Goal: Use online tool/utility: Utilize a website feature to perform a specific function

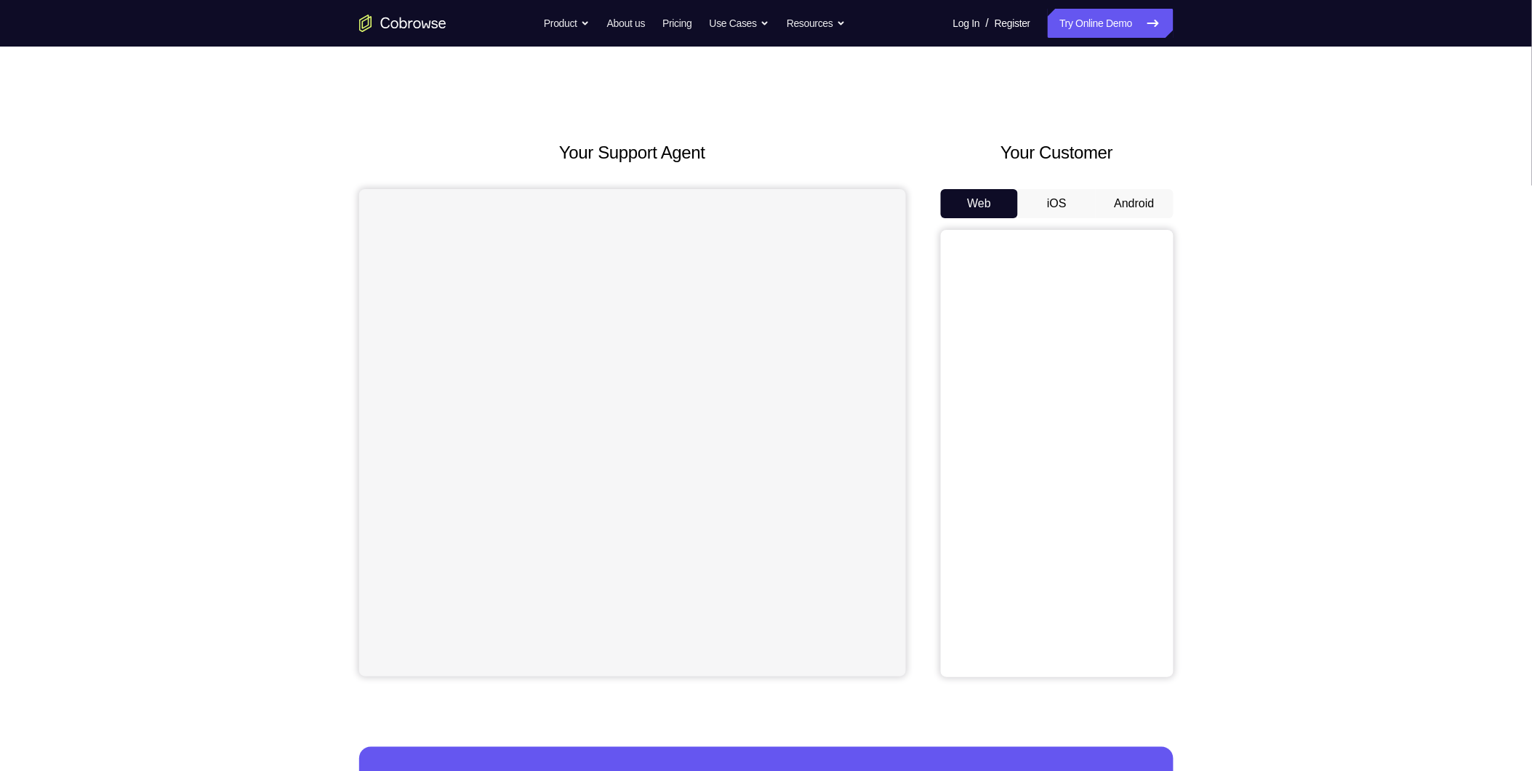
click at [1137, 201] on button "Android" at bounding box center [1135, 203] width 78 height 29
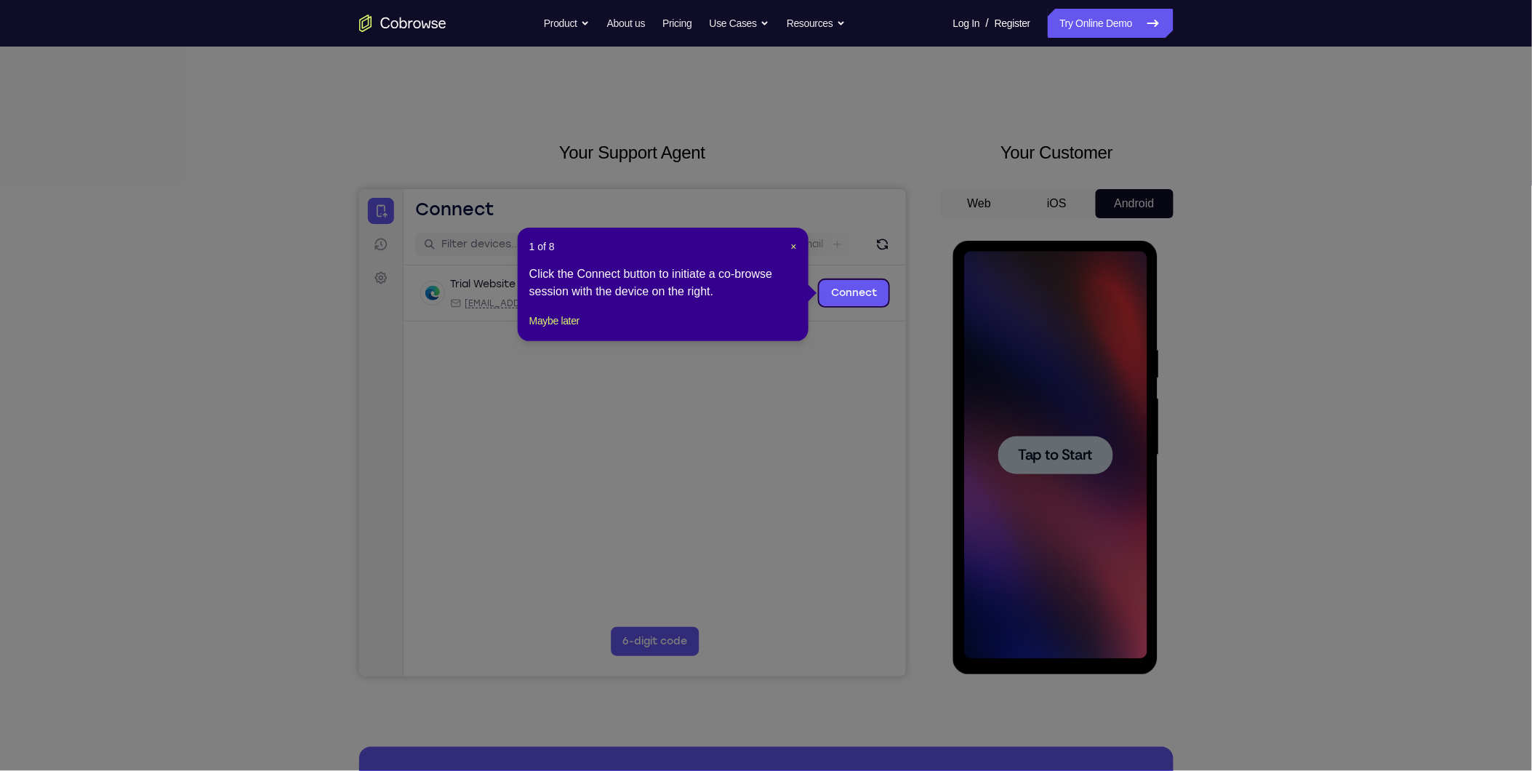
click at [941, 292] on icon at bounding box center [772, 385] width 1545 height 771
click at [793, 244] on span "×" at bounding box center [794, 247] width 6 height 12
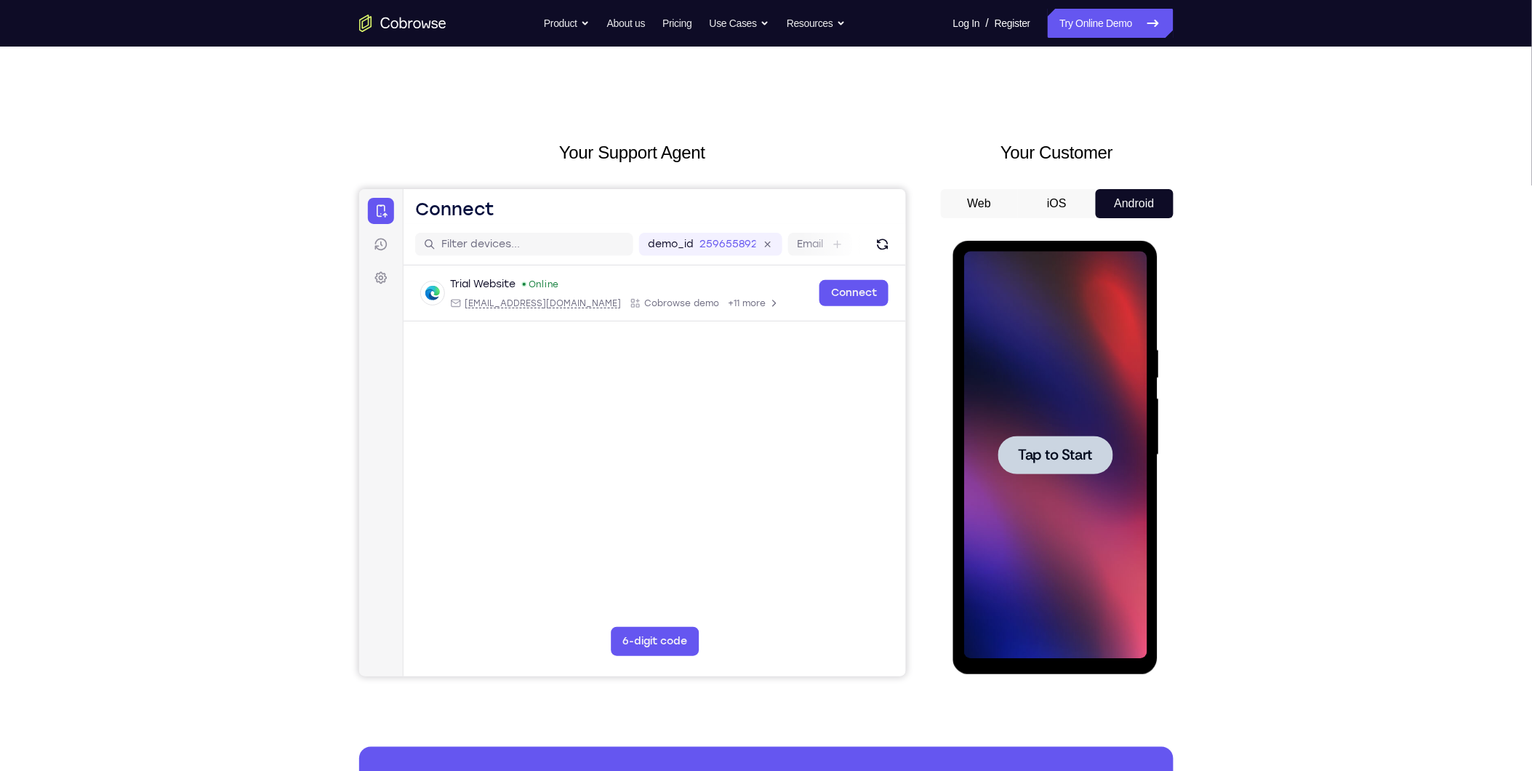
click at [1047, 439] on div at bounding box center [1055, 454] width 115 height 39
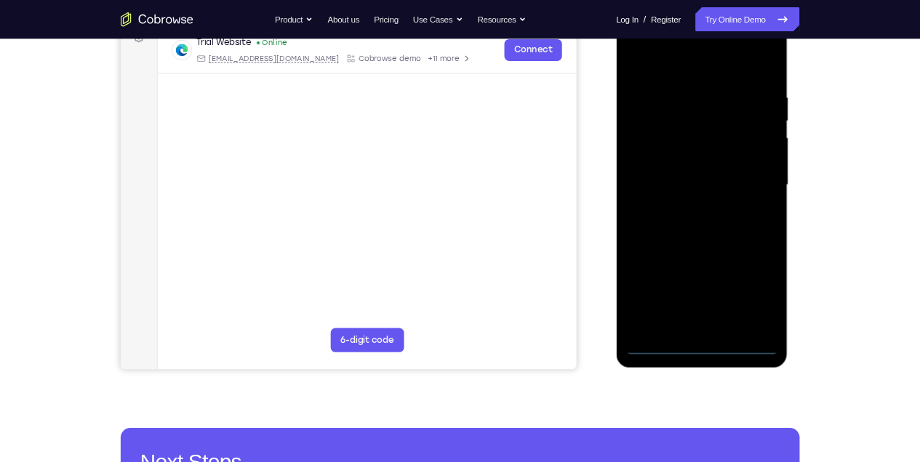
scroll to position [175, 0]
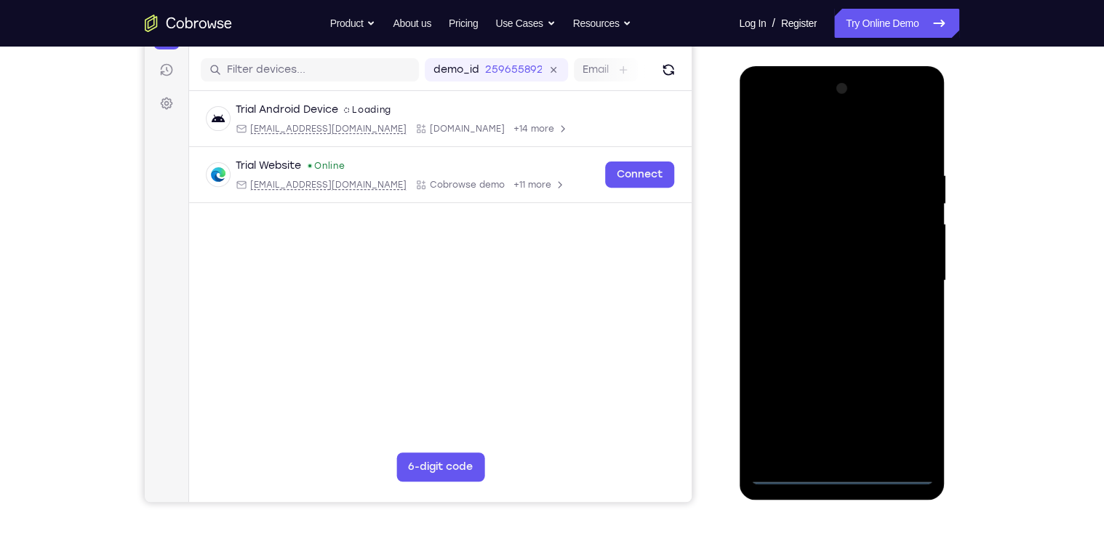
click at [839, 474] on div at bounding box center [841, 280] width 183 height 407
click at [908, 402] on div at bounding box center [841, 280] width 183 height 407
click at [813, 137] on div at bounding box center [841, 280] width 183 height 407
click at [900, 272] on div at bounding box center [841, 280] width 183 height 407
click at [828, 305] on div at bounding box center [841, 280] width 183 height 407
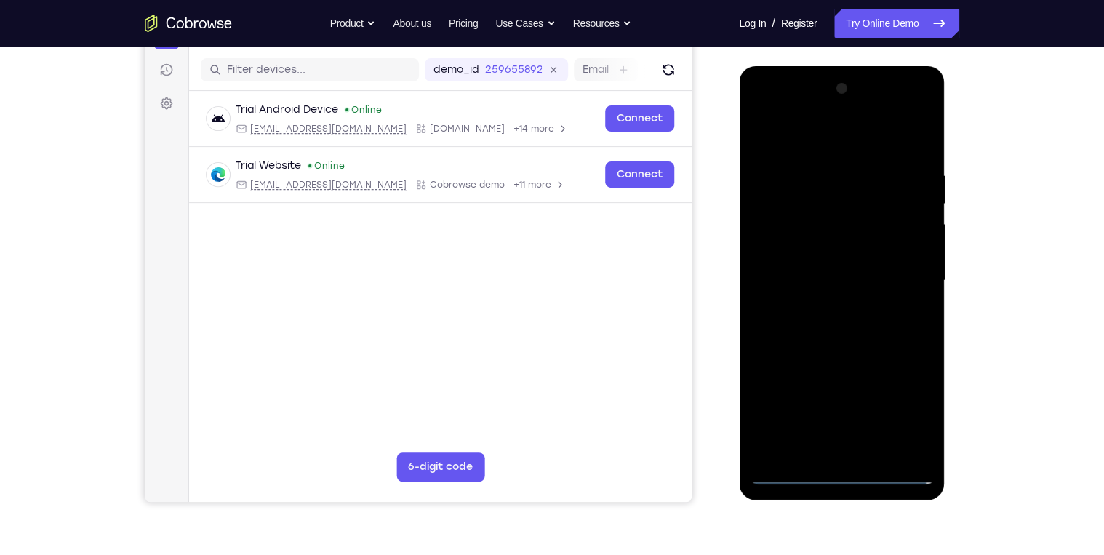
click at [836, 267] on div at bounding box center [841, 280] width 183 height 407
click at [833, 276] on div at bounding box center [841, 280] width 183 height 407
click at [806, 331] on div at bounding box center [841, 280] width 183 height 407
click at [814, 319] on div at bounding box center [841, 280] width 183 height 407
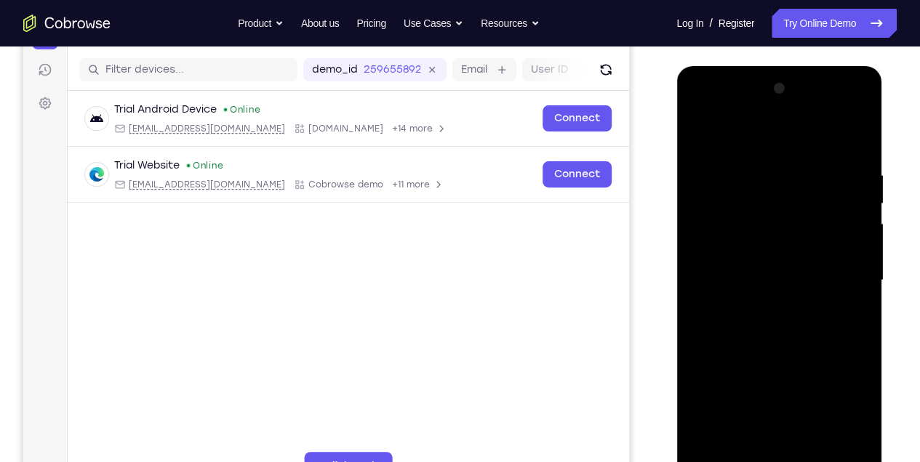
click at [735, 345] on div at bounding box center [778, 280] width 183 height 407
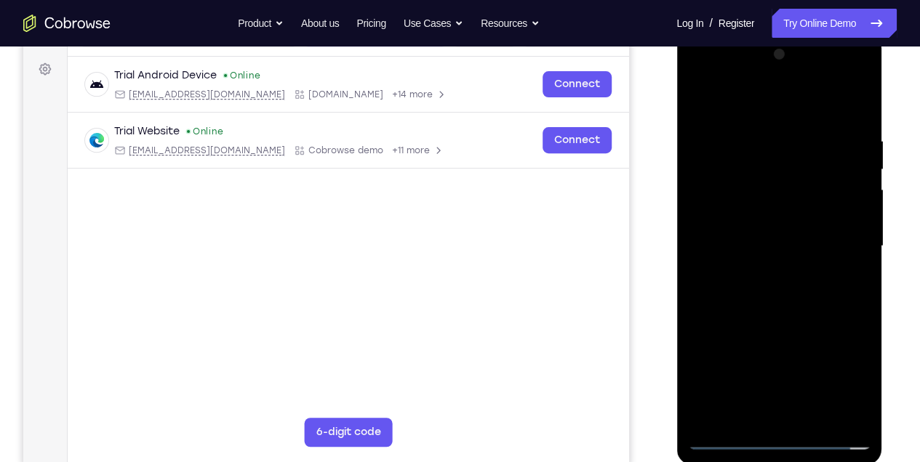
scroll to position [223, 0]
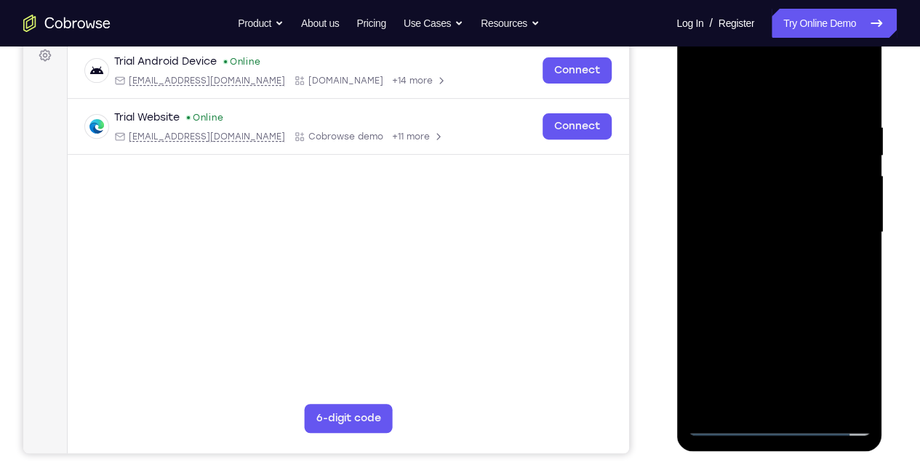
click at [856, 86] on div at bounding box center [778, 232] width 183 height 407
click at [724, 167] on div at bounding box center [778, 232] width 183 height 407
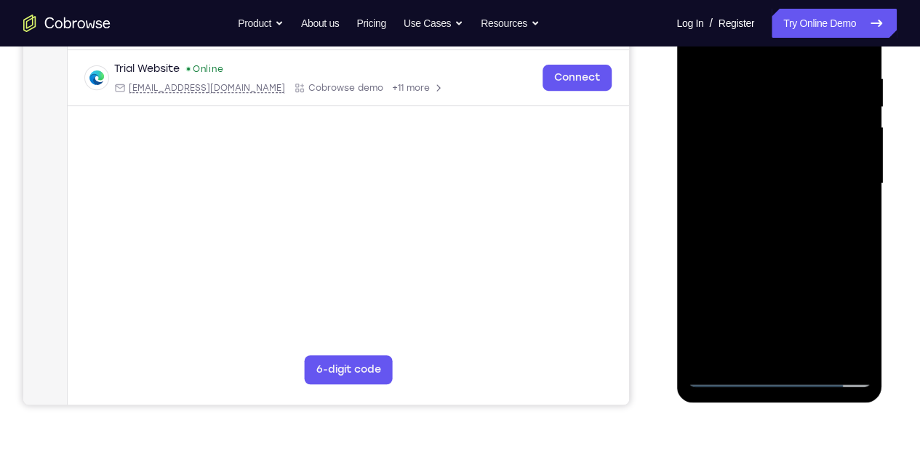
drag, startPoint x: 757, startPoint y: 228, endPoint x: 725, endPoint y: 55, distance: 176.0
click at [725, 55] on div at bounding box center [778, 183] width 183 height 407
drag, startPoint x: 788, startPoint y: 277, endPoint x: 771, endPoint y: 99, distance: 178.9
click at [772, 99] on div at bounding box center [778, 183] width 183 height 407
click at [812, 355] on div at bounding box center [778, 183] width 183 height 407
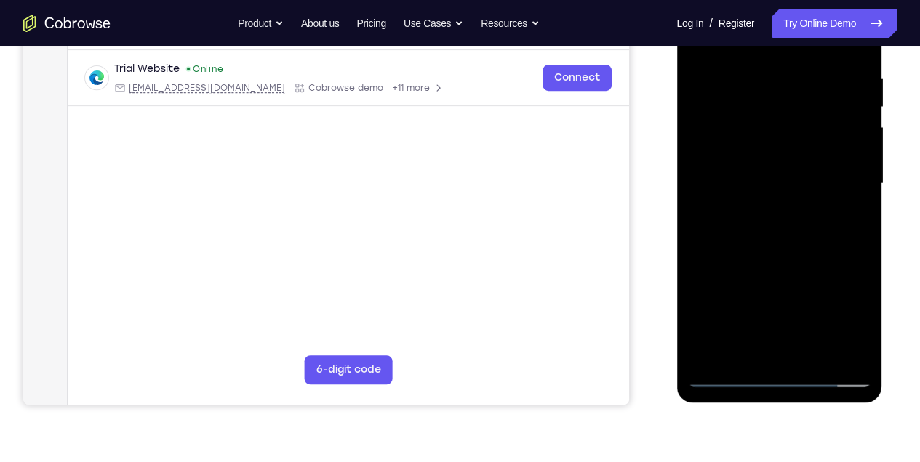
click at [783, 262] on div at bounding box center [778, 183] width 183 height 407
click at [767, 196] on div at bounding box center [778, 183] width 183 height 407
click at [742, 351] on div at bounding box center [778, 183] width 183 height 407
click at [821, 273] on div at bounding box center [778, 183] width 183 height 407
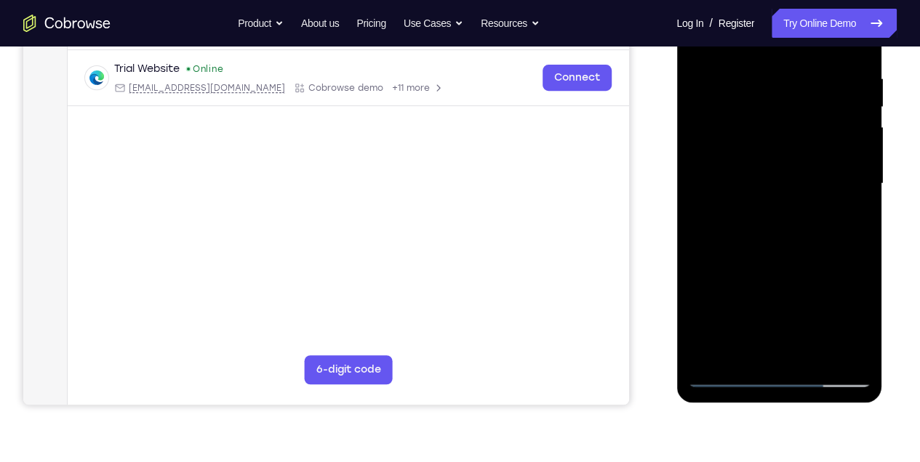
click at [846, 209] on div at bounding box center [778, 183] width 183 height 407
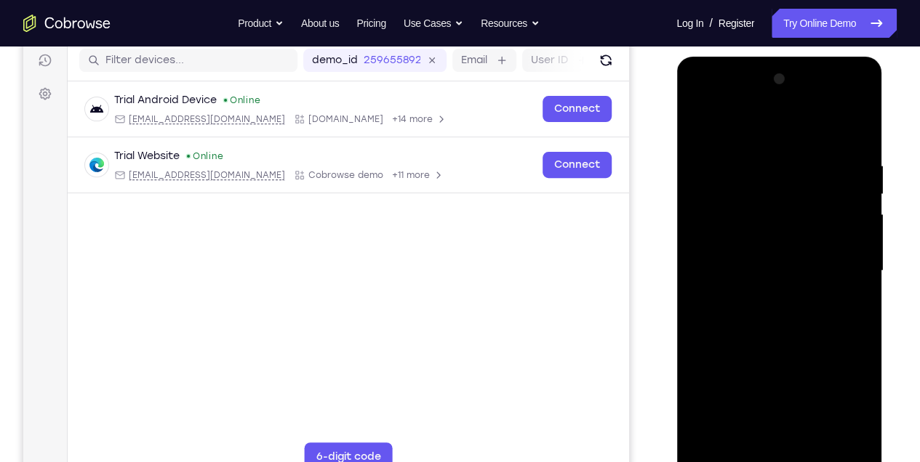
scroll to position [175, 0]
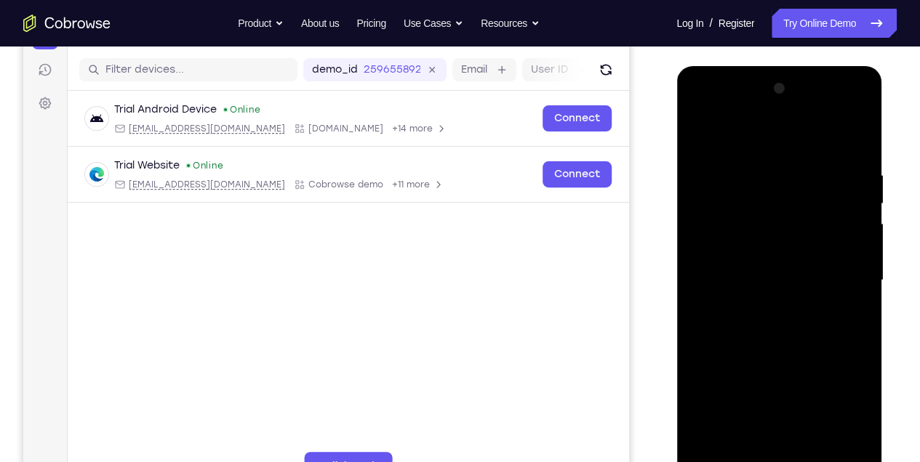
click at [697, 138] on div at bounding box center [778, 280] width 183 height 407
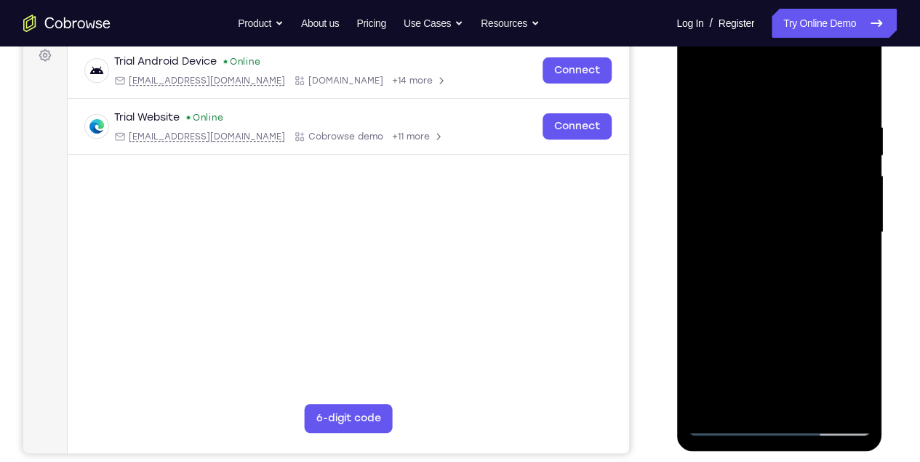
click at [743, 250] on div at bounding box center [778, 232] width 183 height 407
click at [724, 393] on div at bounding box center [778, 232] width 183 height 407
click at [742, 401] on div at bounding box center [778, 232] width 183 height 407
click at [740, 388] on div at bounding box center [778, 232] width 183 height 407
click at [852, 258] on div at bounding box center [778, 232] width 183 height 407
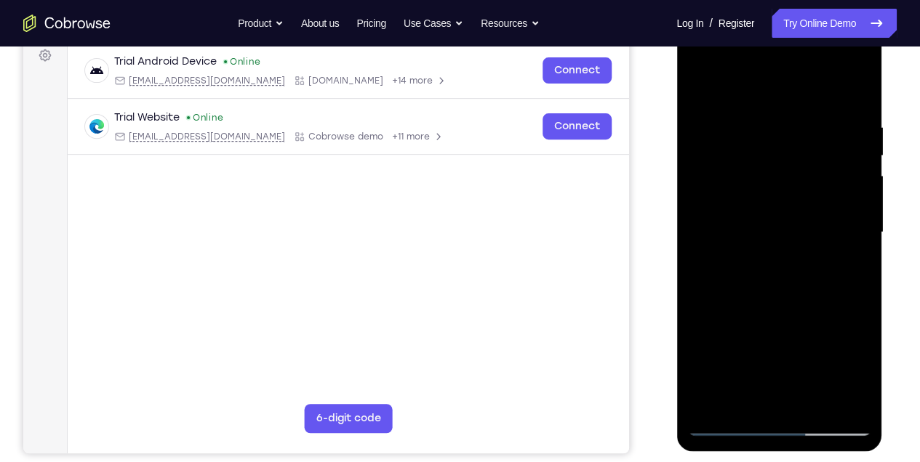
click at [701, 92] on div at bounding box center [778, 232] width 183 height 407
drag, startPoint x: 783, startPoint y: 340, endPoint x: 765, endPoint y: 226, distance: 115.6
click at [766, 227] on div at bounding box center [778, 232] width 183 height 407
drag, startPoint x: 770, startPoint y: 356, endPoint x: 758, endPoint y: 233, distance: 124.2
click at [758, 233] on div at bounding box center [778, 232] width 183 height 407
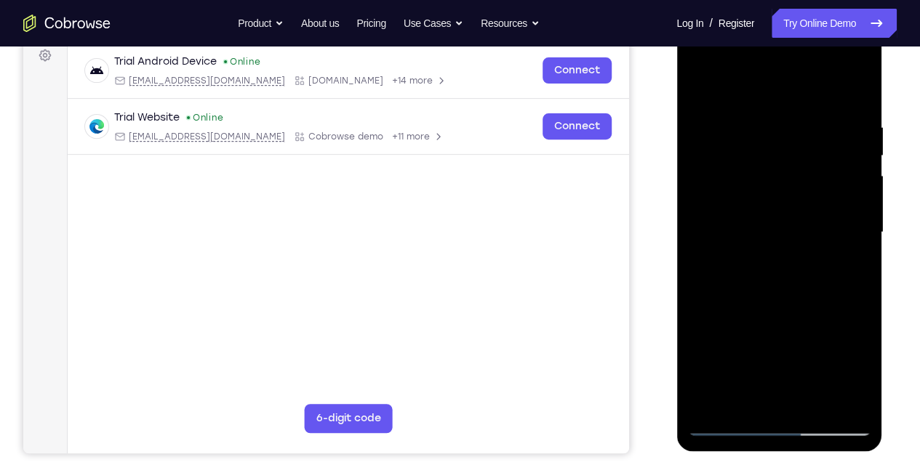
drag, startPoint x: 763, startPoint y: 366, endPoint x: 768, endPoint y: 259, distance: 107.7
click at [768, 259] on div at bounding box center [778, 232] width 183 height 407
drag, startPoint x: 763, startPoint y: 376, endPoint x: 756, endPoint y: 263, distance: 112.9
click at [756, 263] on div at bounding box center [778, 232] width 183 height 407
click at [760, 343] on div at bounding box center [778, 232] width 183 height 407
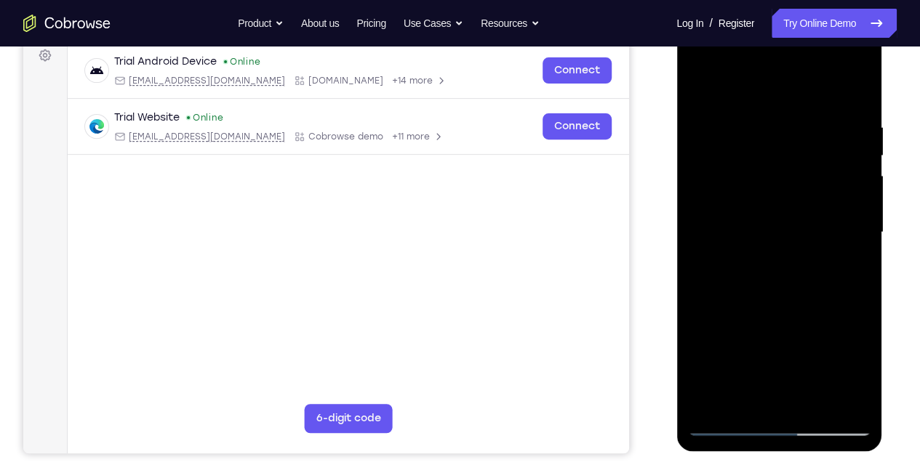
click at [724, 95] on div at bounding box center [778, 232] width 183 height 407
click at [814, 114] on div at bounding box center [778, 232] width 183 height 407
click at [809, 108] on div at bounding box center [778, 232] width 183 height 407
click at [697, 90] on div at bounding box center [778, 232] width 183 height 407
drag, startPoint x: 745, startPoint y: 348, endPoint x: 739, endPoint y: 148, distance: 200.1
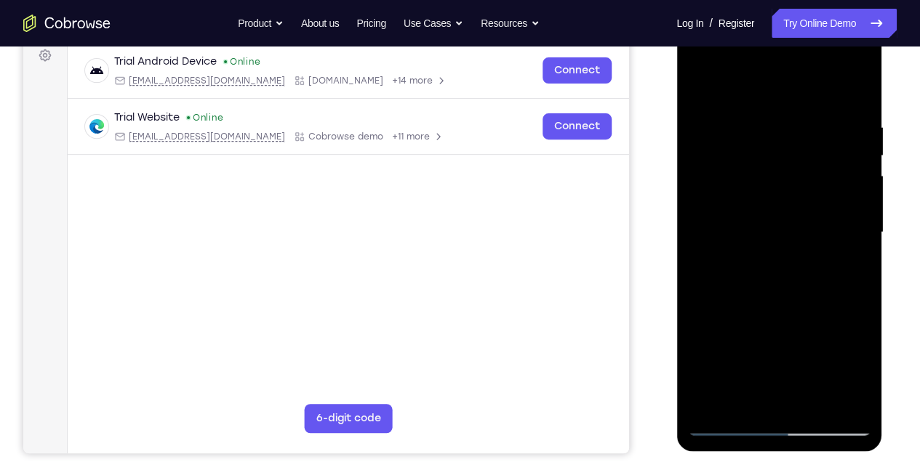
click at [739, 148] on div at bounding box center [778, 232] width 183 height 407
drag, startPoint x: 750, startPoint y: 351, endPoint x: 753, endPoint y: 201, distance: 150.5
click at [753, 199] on div at bounding box center [778, 232] width 183 height 407
drag, startPoint x: 730, startPoint y: 380, endPoint x: 737, endPoint y: 226, distance: 154.3
click at [737, 226] on div at bounding box center [778, 232] width 183 height 407
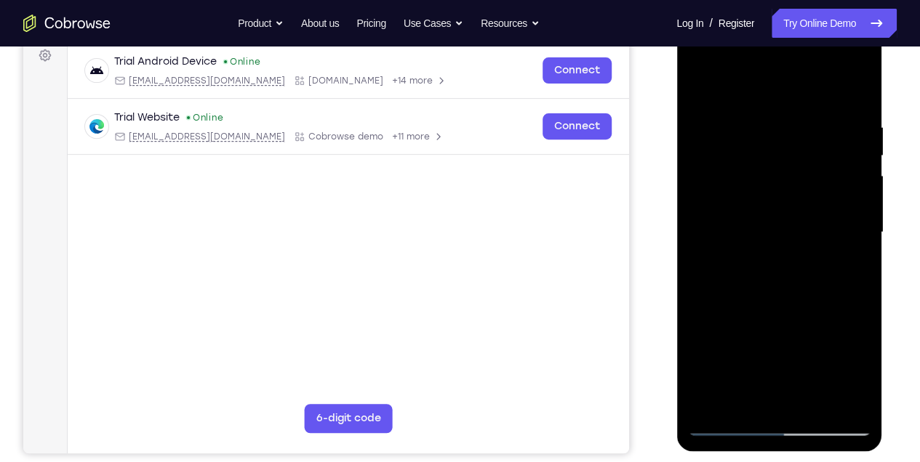
click at [705, 291] on div at bounding box center [778, 232] width 183 height 407
click at [718, 86] on div at bounding box center [778, 232] width 183 height 407
click at [713, 110] on div at bounding box center [778, 232] width 183 height 407
click at [756, 403] on div at bounding box center [778, 232] width 183 height 407
click at [850, 218] on div at bounding box center [778, 232] width 183 height 407
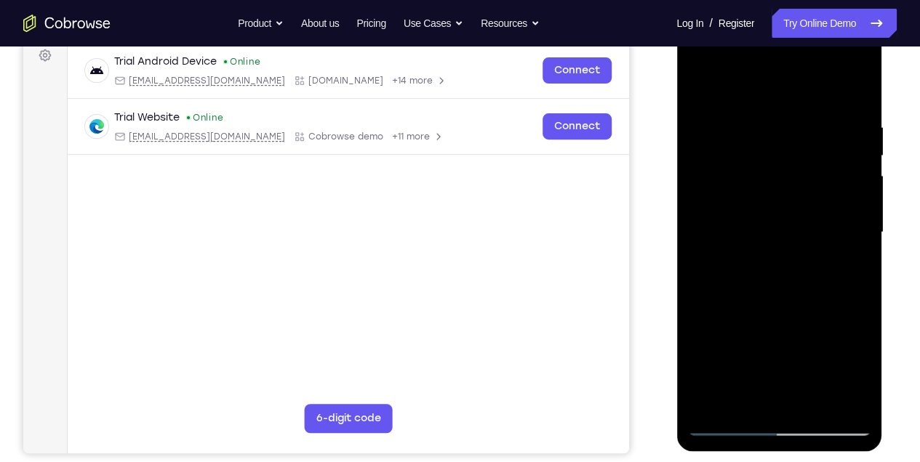
click at [852, 401] on div at bounding box center [778, 232] width 183 height 407
click at [859, 339] on div at bounding box center [778, 232] width 183 height 407
click at [780, 397] on div at bounding box center [778, 232] width 183 height 407
click at [851, 374] on div at bounding box center [778, 232] width 183 height 407
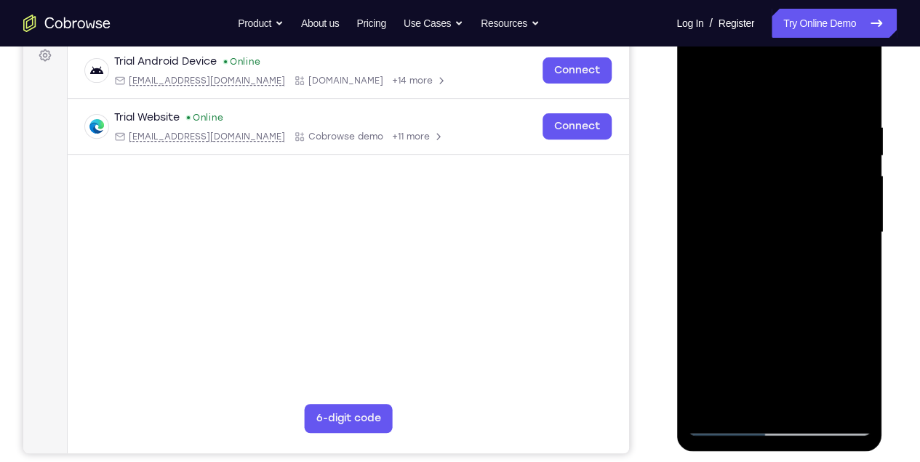
click at [851, 374] on div at bounding box center [778, 232] width 183 height 407
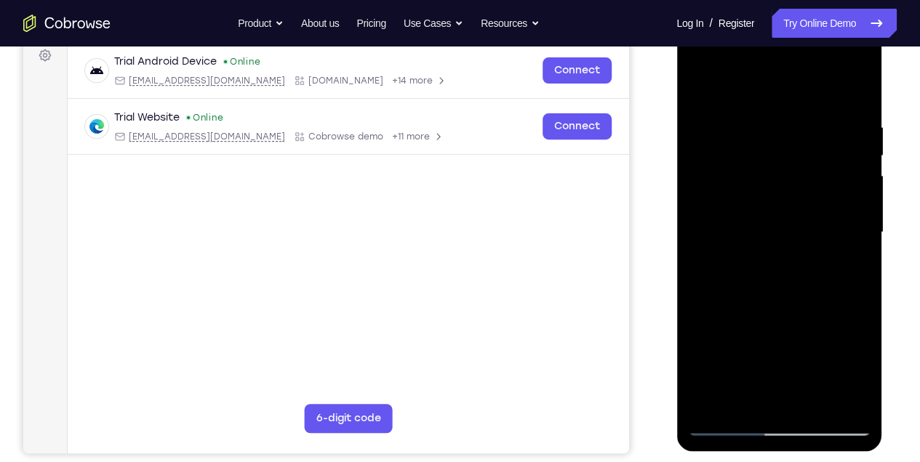
click at [851, 374] on div at bounding box center [778, 232] width 183 height 407
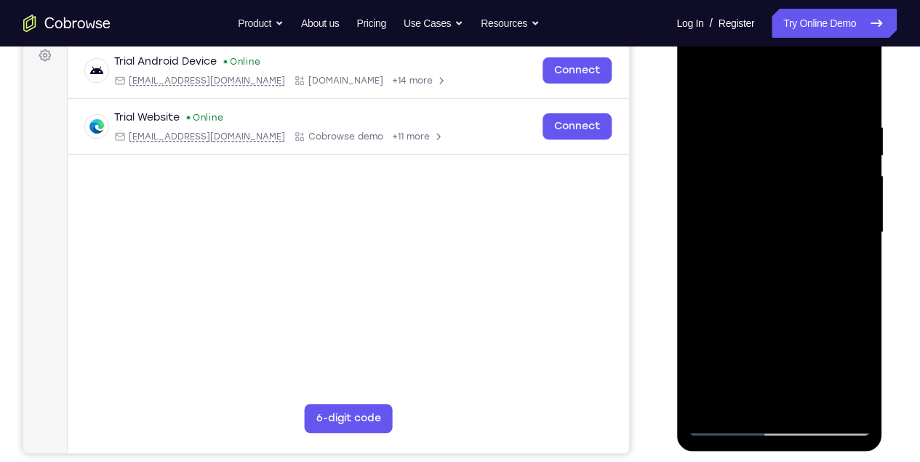
click at [851, 374] on div at bounding box center [778, 232] width 183 height 407
click at [790, 224] on div at bounding box center [778, 232] width 183 height 407
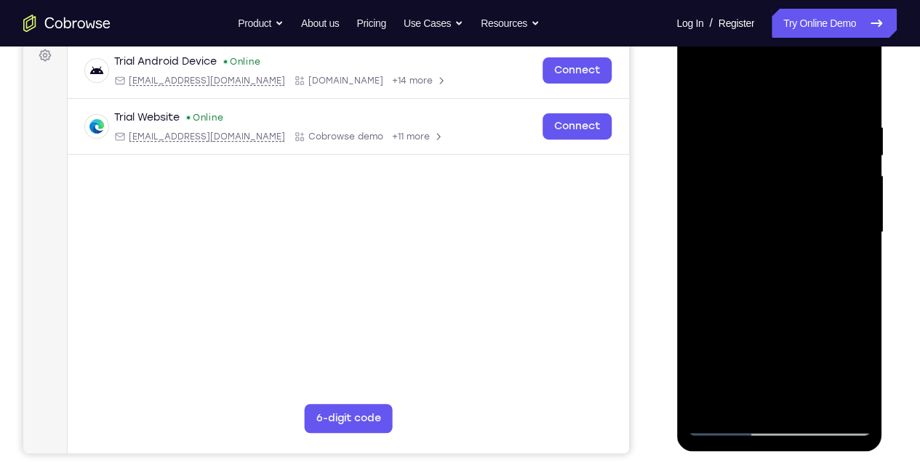
click at [761, 397] on div at bounding box center [778, 232] width 183 height 407
click at [830, 398] on div at bounding box center [778, 232] width 183 height 407
drag, startPoint x: 815, startPoint y: 401, endPoint x: 736, endPoint y: 397, distance: 79.4
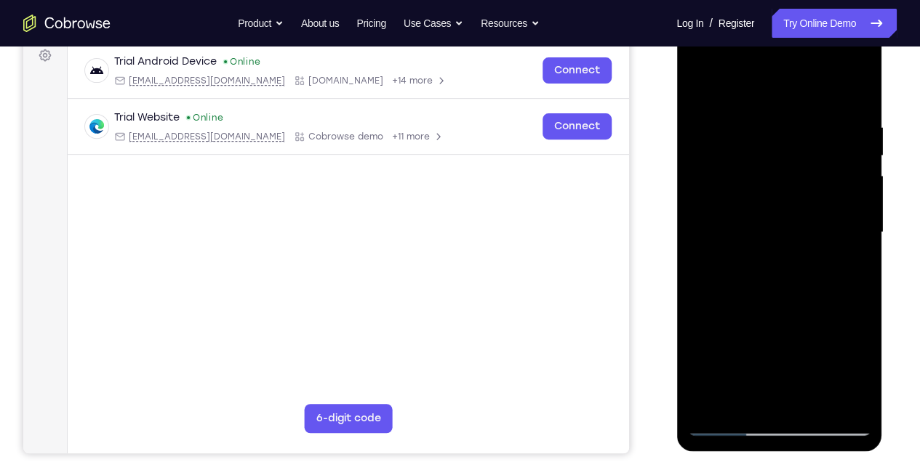
click at [736, 397] on div at bounding box center [778, 232] width 183 height 407
drag, startPoint x: 737, startPoint y: 404, endPoint x: 779, endPoint y: 405, distance: 42.2
click at [772, 406] on div at bounding box center [778, 232] width 183 height 407
click at [846, 398] on div at bounding box center [778, 232] width 183 height 407
click at [851, 89] on div at bounding box center [778, 232] width 183 height 407
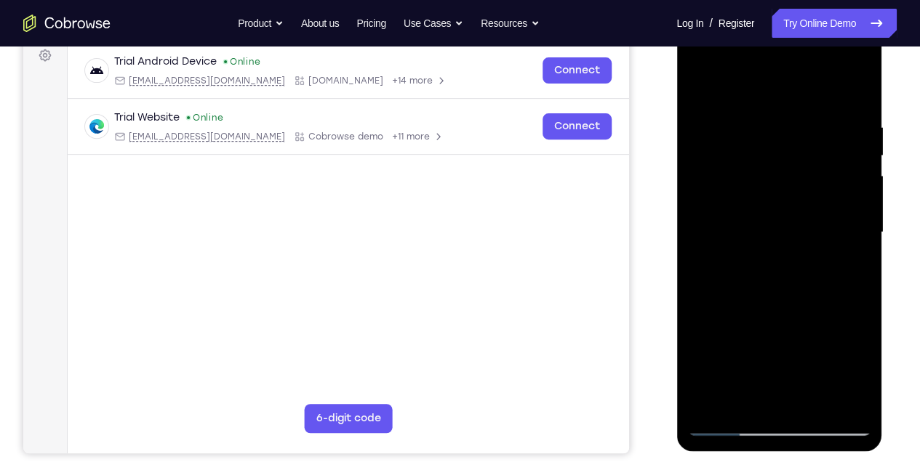
click at [813, 112] on div at bounding box center [778, 232] width 183 height 407
click at [735, 400] on div at bounding box center [778, 232] width 183 height 407
click at [853, 273] on div at bounding box center [778, 232] width 183 height 407
click at [847, 272] on div at bounding box center [778, 232] width 183 height 407
click at [702, 90] on div at bounding box center [778, 232] width 183 height 407
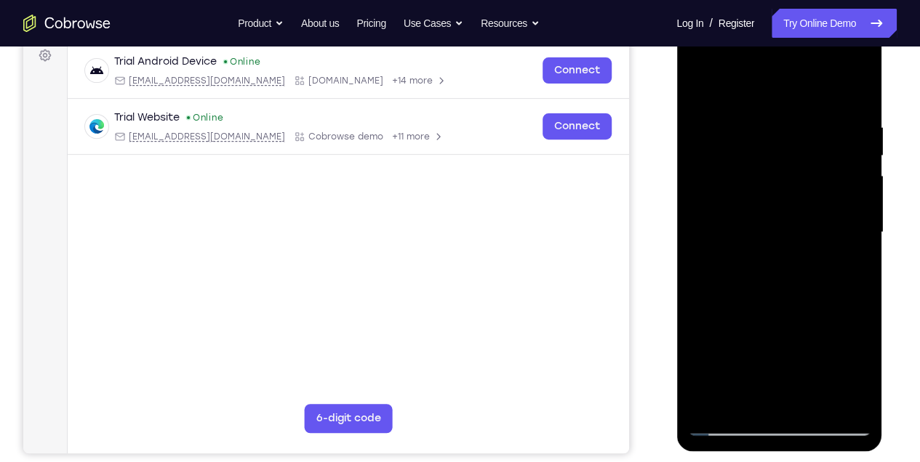
click at [721, 423] on div at bounding box center [778, 232] width 183 height 407
click at [700, 92] on div at bounding box center [778, 232] width 183 height 407
click at [700, 84] on div at bounding box center [778, 232] width 183 height 407
click at [721, 129] on div at bounding box center [778, 232] width 183 height 407
drag, startPoint x: 742, startPoint y: 131, endPoint x: 734, endPoint y: 189, distance: 58.7
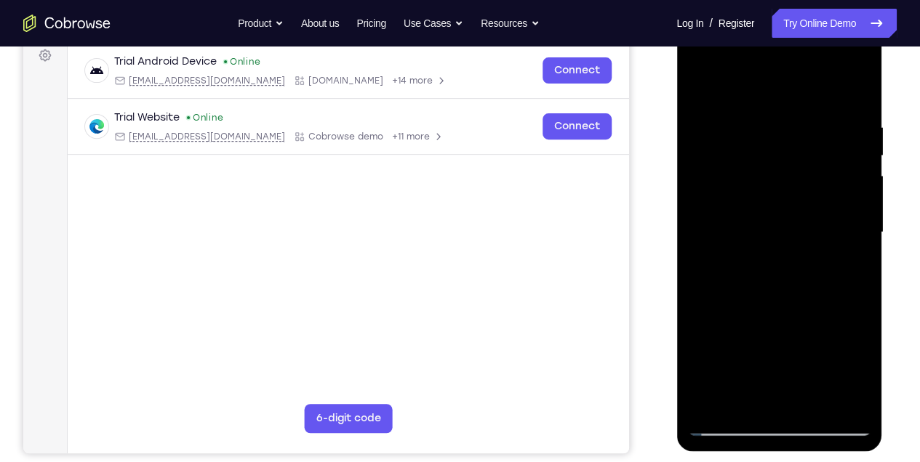
click at [735, 188] on div at bounding box center [778, 232] width 183 height 407
click at [701, 87] on div at bounding box center [778, 232] width 183 height 407
click at [746, 115] on div at bounding box center [778, 232] width 183 height 407
click at [859, 204] on div at bounding box center [778, 232] width 183 height 407
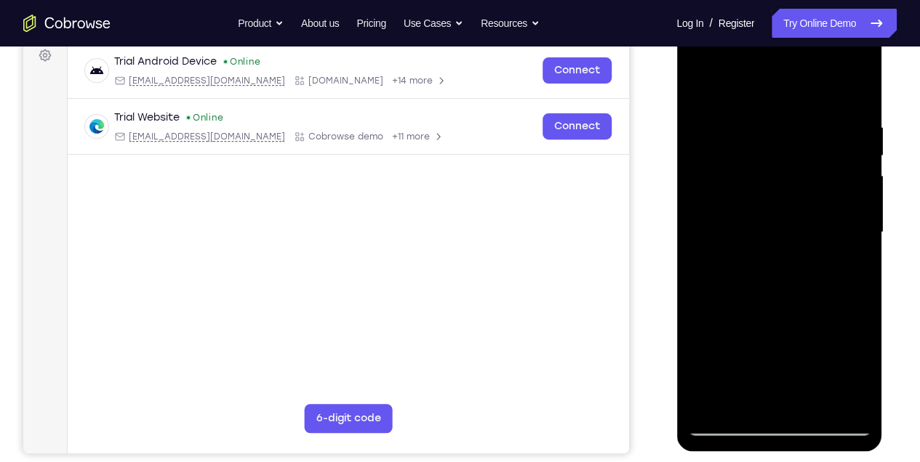
click at [834, 398] on div at bounding box center [778, 232] width 183 height 407
click at [703, 90] on div at bounding box center [778, 232] width 183 height 407
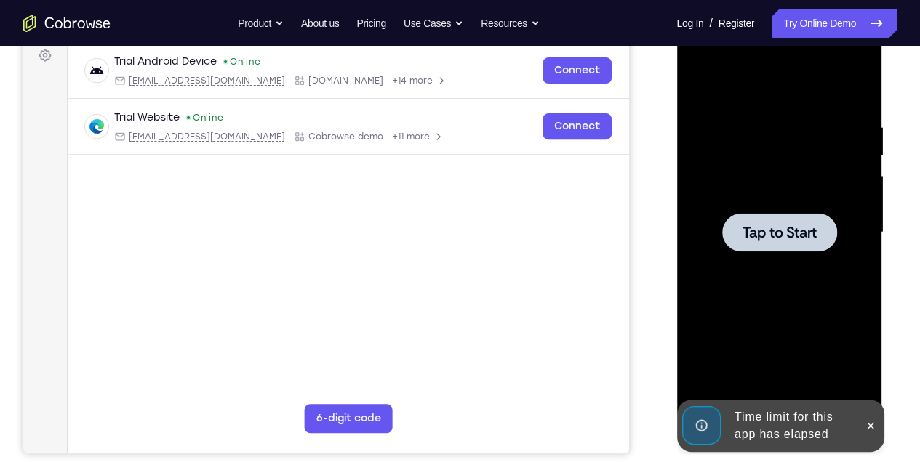
click at [753, 203] on div at bounding box center [778, 232] width 183 height 407
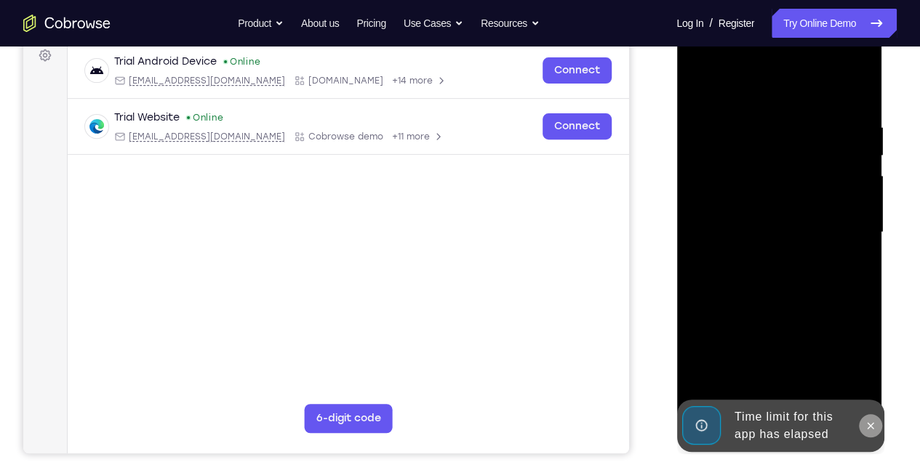
click at [873, 421] on icon at bounding box center [870, 426] width 12 height 12
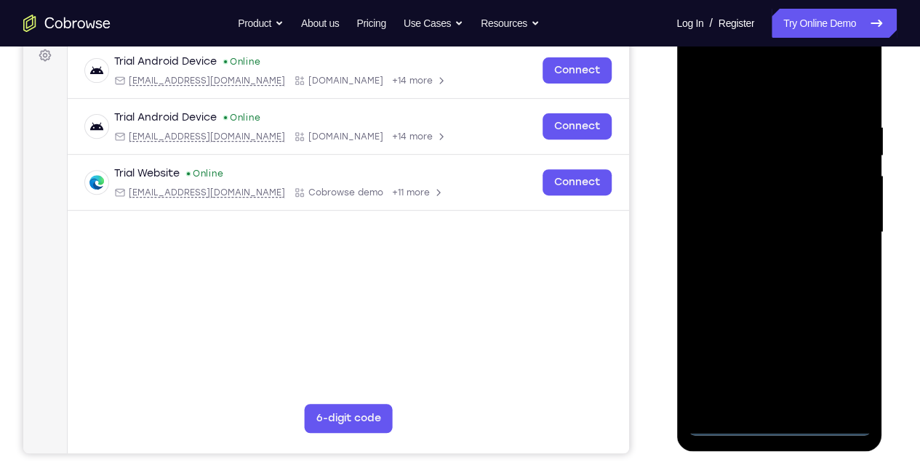
click at [776, 426] on div at bounding box center [778, 232] width 183 height 407
click at [847, 361] on div at bounding box center [778, 232] width 183 height 407
click at [753, 87] on div at bounding box center [778, 232] width 183 height 407
click at [721, 192] on div at bounding box center [778, 232] width 183 height 407
click at [782, 236] on div at bounding box center [778, 232] width 183 height 407
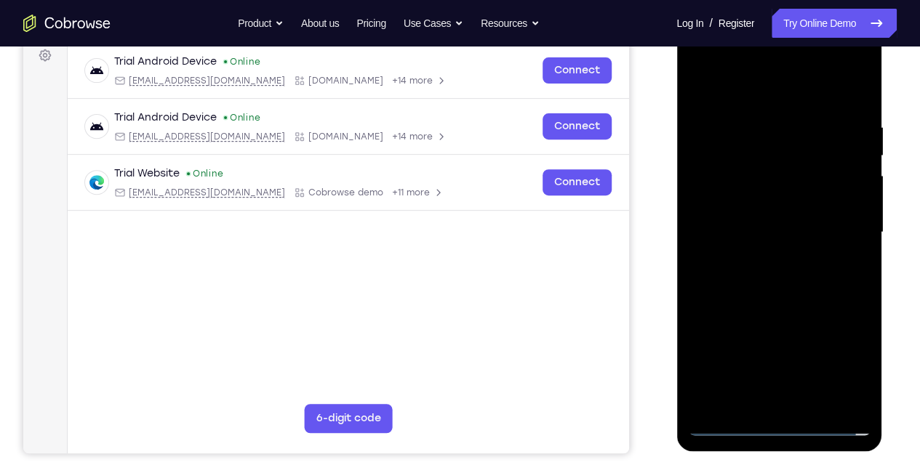
click at [782, 252] on div at bounding box center [778, 232] width 183 height 407
click at [772, 401] on div at bounding box center [778, 232] width 183 height 407
click at [740, 101] on div at bounding box center [778, 232] width 183 height 407
click at [823, 87] on div at bounding box center [778, 232] width 183 height 407
click at [700, 153] on div at bounding box center [778, 232] width 183 height 407
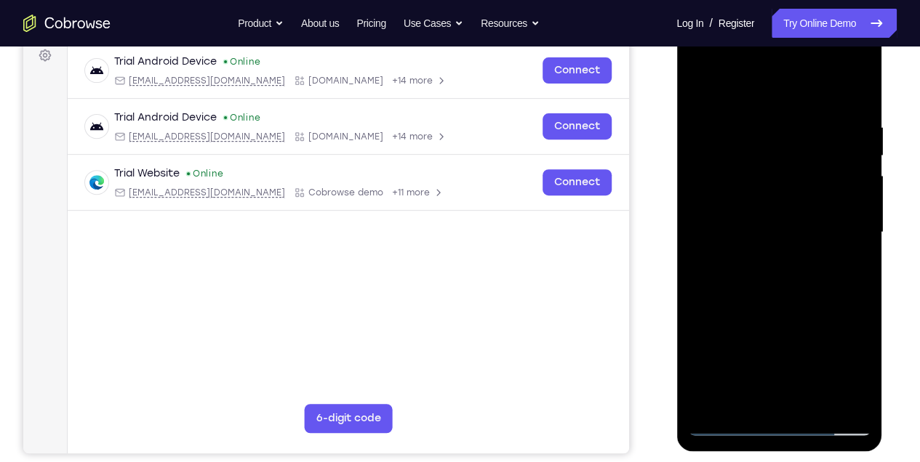
click at [857, 64] on div at bounding box center [778, 232] width 183 height 407
click at [834, 337] on div at bounding box center [778, 232] width 183 height 407
click at [838, 258] on div at bounding box center [778, 232] width 183 height 407
click at [763, 271] on div at bounding box center [778, 232] width 183 height 407
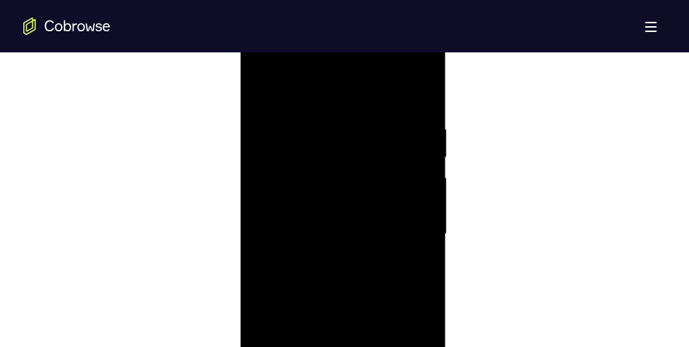
scroll to position [805, 0]
click at [412, 81] on div at bounding box center [343, 232] width 183 height 407
click at [358, 217] on div at bounding box center [343, 161] width 183 height 407
drag, startPoint x: 374, startPoint y: 193, endPoint x: 369, endPoint y: 101, distance: 91.8
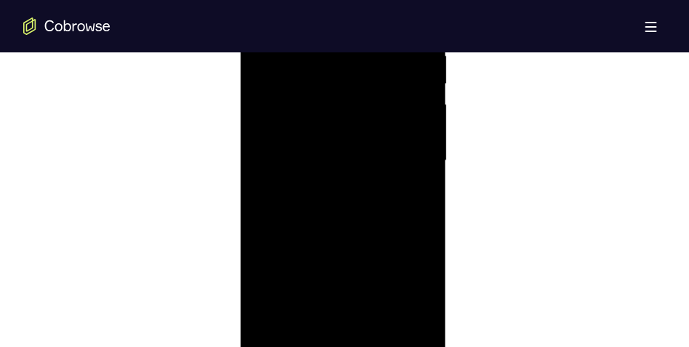
click at [369, 101] on div at bounding box center [343, 161] width 183 height 407
click at [323, 193] on div at bounding box center [343, 161] width 183 height 407
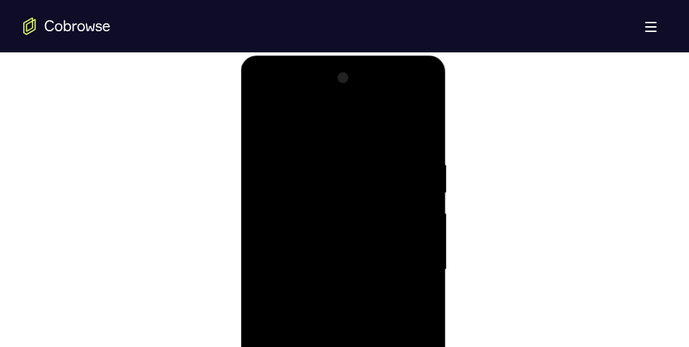
drag, startPoint x: 323, startPoint y: 151, endPoint x: 335, endPoint y: 270, distance: 119.1
click at [331, 283] on div at bounding box center [343, 268] width 183 height 407
drag, startPoint x: 359, startPoint y: 159, endPoint x: 338, endPoint y: 301, distance: 144.1
click at [338, 301] on div at bounding box center [343, 268] width 183 height 407
drag, startPoint x: 321, startPoint y: 174, endPoint x: 324, endPoint y: 279, distance: 104.7
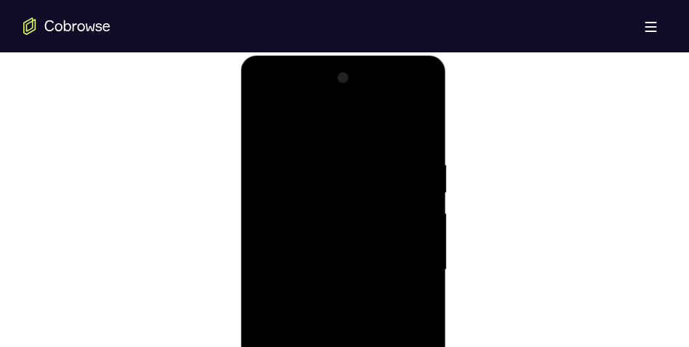
click at [324, 279] on div at bounding box center [343, 268] width 183 height 407
click at [378, 124] on div at bounding box center [343, 268] width 183 height 407
click at [356, 317] on div at bounding box center [343, 268] width 183 height 407
click at [393, 319] on div at bounding box center [343, 268] width 183 height 407
click at [406, 309] on div at bounding box center [343, 268] width 183 height 407
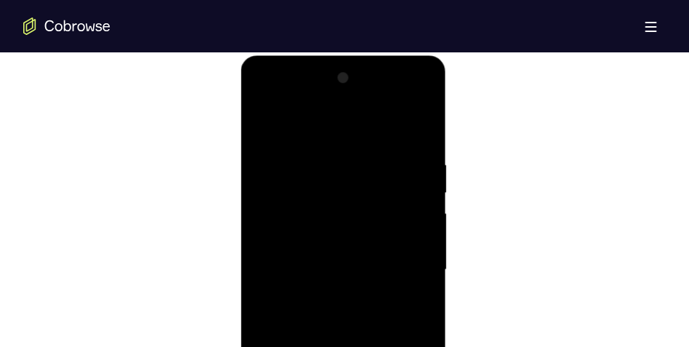
click at [394, 151] on div at bounding box center [343, 268] width 183 height 407
drag, startPoint x: 335, startPoint y: 152, endPoint x: 335, endPoint y: 161, distance: 8.7
click at [335, 161] on div at bounding box center [343, 268] width 183 height 407
click at [355, 222] on div at bounding box center [343, 268] width 183 height 407
drag, startPoint x: 289, startPoint y: 217, endPoint x: 389, endPoint y: 221, distance: 99.7
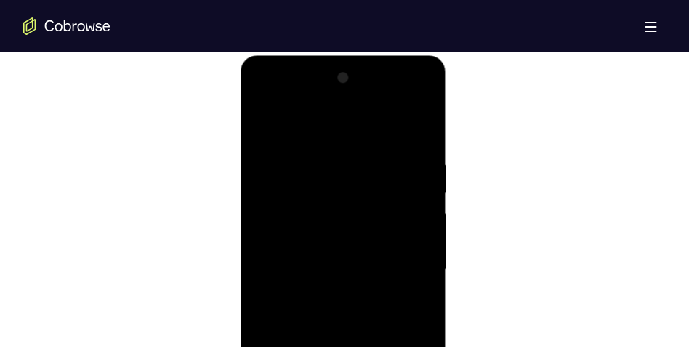
click at [387, 221] on div at bounding box center [343, 268] width 183 height 407
click at [356, 177] on div at bounding box center [343, 268] width 183 height 407
drag, startPoint x: 356, startPoint y: 146, endPoint x: 361, endPoint y: 262, distance: 115.8
click at [361, 262] on div at bounding box center [343, 268] width 183 height 407
drag, startPoint x: 356, startPoint y: 217, endPoint x: 361, endPoint y: 254, distance: 36.7
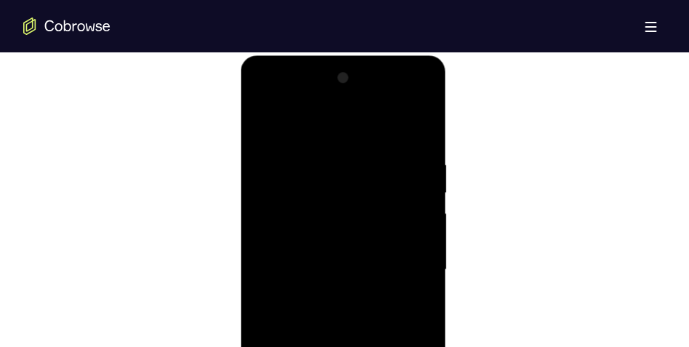
click at [361, 252] on div at bounding box center [343, 268] width 183 height 407
drag, startPoint x: 412, startPoint y: 199, endPoint x: 223, endPoint y: 183, distance: 190.5
click at [241, 183] on html "Online web based iOS Simulators and Android Emulators. Run iPhone, iPad, Mobile…" at bounding box center [344, 273] width 207 height 436
drag, startPoint x: 311, startPoint y: 255, endPoint x: 311, endPoint y: 127, distance: 127.3
click at [311, 127] on div at bounding box center [343, 268] width 183 height 407
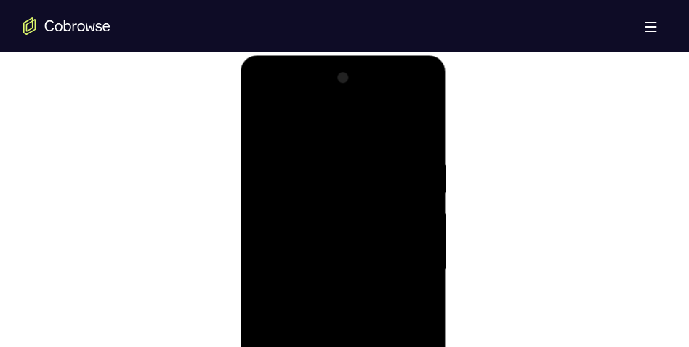
drag, startPoint x: 303, startPoint y: 254, endPoint x: 297, endPoint y: 142, distance: 112.1
click at [297, 145] on div at bounding box center [343, 268] width 183 height 407
drag, startPoint x: 377, startPoint y: 220, endPoint x: 248, endPoint y: 98, distance: 177.5
click at [248, 98] on div at bounding box center [344, 271] width 206 height 433
drag, startPoint x: 305, startPoint y: 155, endPoint x: 464, endPoint y: 153, distance: 158.5
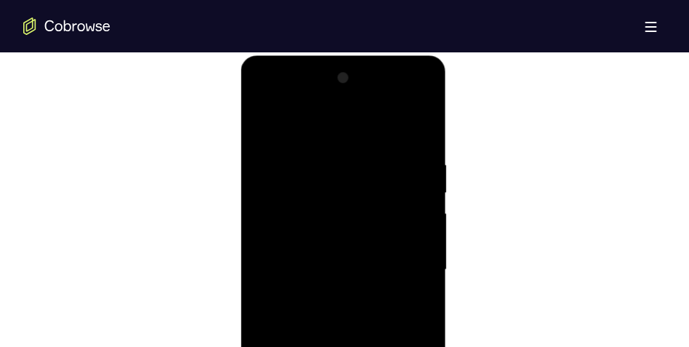
click at [448, 153] on html "Online web based iOS Simulators and Android Emulators. Run iPhone, iPad, Mobile…" at bounding box center [344, 273] width 207 height 436
drag, startPoint x: 324, startPoint y: 167, endPoint x: 409, endPoint y: 352, distance: 203.7
click at [409, 352] on div at bounding box center [343, 268] width 183 height 407
drag, startPoint x: 407, startPoint y: 136, endPoint x: 417, endPoint y: 300, distance: 163.9
click at [417, 300] on div at bounding box center [343, 268] width 183 height 407
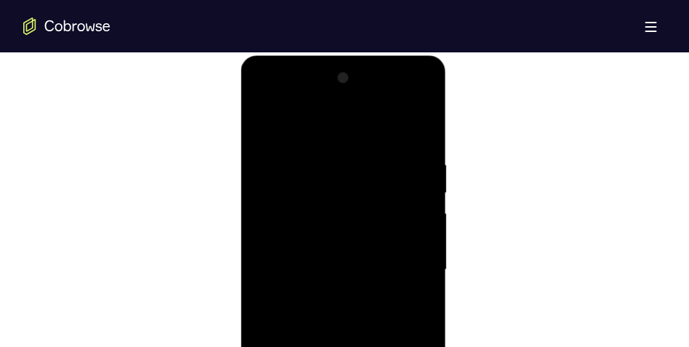
click at [321, 281] on div at bounding box center [343, 268] width 183 height 407
drag, startPoint x: 423, startPoint y: 172, endPoint x: 6, endPoint y: 147, distance: 418.2
click at [241, 147] on html "Online web based iOS Simulators and Android Emulators. Run iPhone, iPad, Mobile…" at bounding box center [344, 273] width 207 height 436
drag, startPoint x: 289, startPoint y: 156, endPoint x: 196, endPoint y: 214, distance: 110.0
click at [241, 214] on html "Online web based iOS Simulators and Android Emulators. Run iPhone, iPad, Mobile…" at bounding box center [344, 273] width 207 height 436
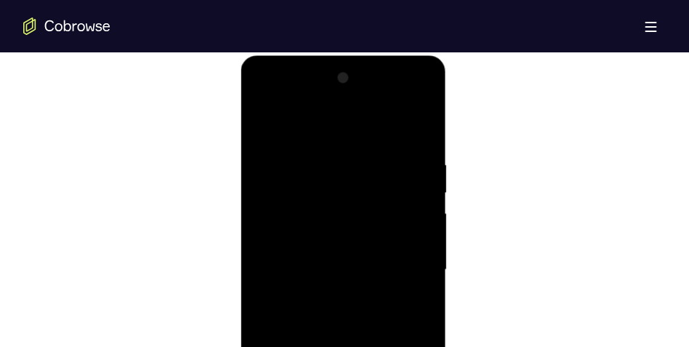
click at [297, 199] on div at bounding box center [343, 268] width 183 height 407
click at [318, 193] on div at bounding box center [343, 268] width 183 height 407
drag, startPoint x: 386, startPoint y: 142, endPoint x: 384, endPoint y: 284, distance: 141.8
click at [384, 284] on div at bounding box center [343, 268] width 183 height 407
click at [319, 252] on div at bounding box center [343, 268] width 183 height 407
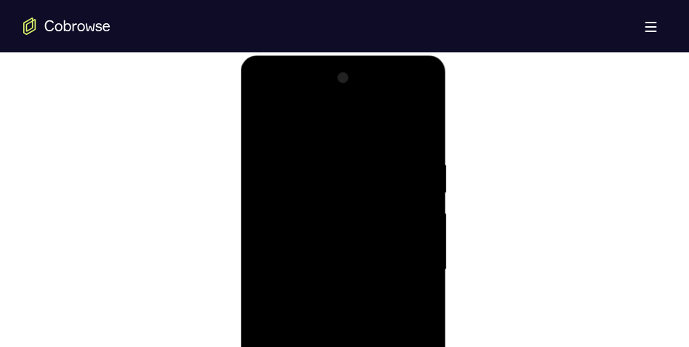
click at [380, 124] on div at bounding box center [343, 268] width 183 height 407
drag, startPoint x: 376, startPoint y: 283, endPoint x: 379, endPoint y: 141, distance: 141.8
click at [379, 141] on div at bounding box center [343, 268] width 183 height 407
drag, startPoint x: 379, startPoint y: 297, endPoint x: 372, endPoint y: 191, distance: 107.1
click at [372, 191] on div at bounding box center [343, 268] width 183 height 407
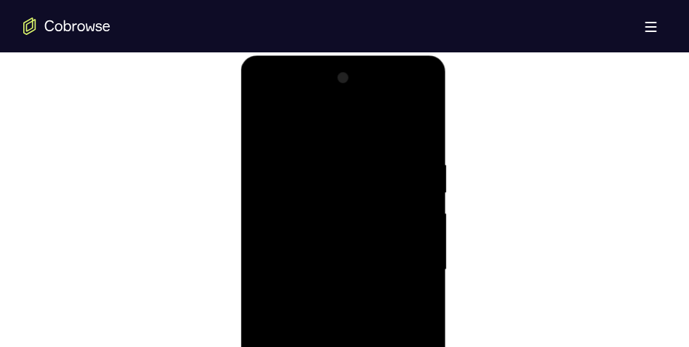
click at [369, 303] on div at bounding box center [343, 268] width 183 height 407
click at [392, 312] on div at bounding box center [343, 268] width 183 height 407
click at [385, 151] on div at bounding box center [343, 268] width 183 height 407
drag, startPoint x: 385, startPoint y: 185, endPoint x: 386, endPoint y: 251, distance: 65.5
click at [386, 251] on div at bounding box center [343, 268] width 183 height 407
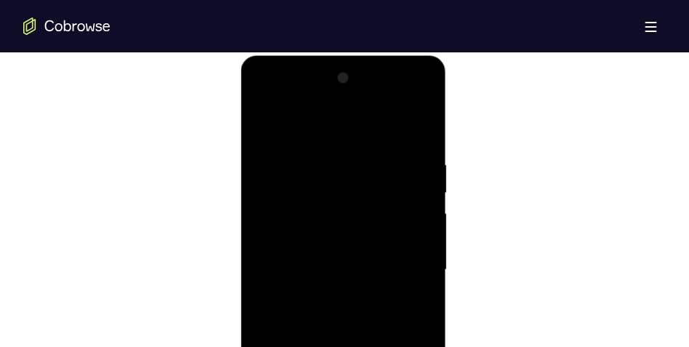
click at [385, 121] on div at bounding box center [343, 268] width 183 height 407
drag, startPoint x: 388, startPoint y: 307, endPoint x: 385, endPoint y: 183, distance: 124.4
click at [385, 183] on div at bounding box center [343, 268] width 183 height 407
drag, startPoint x: 372, startPoint y: 316, endPoint x: 380, endPoint y: 177, distance: 139.8
click at [380, 177] on div at bounding box center [343, 268] width 183 height 407
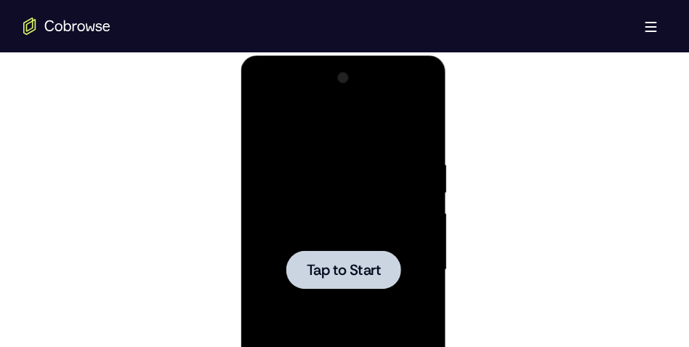
drag, startPoint x: 364, startPoint y: 322, endPoint x: 359, endPoint y: 191, distance: 131.0
click at [359, 55] on div "Tap to Start" at bounding box center [344, 55] width 206 height 0
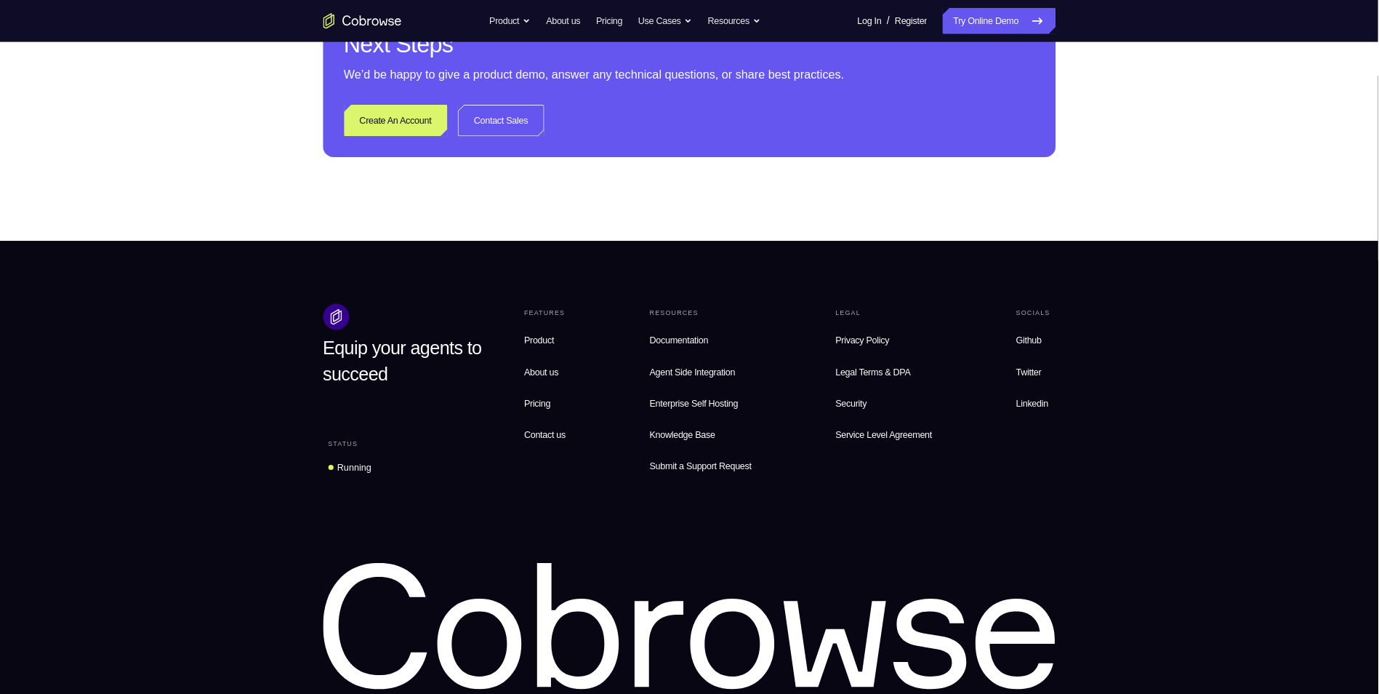
scroll to position [739, 0]
